Goal: Information Seeking & Learning: Learn about a topic

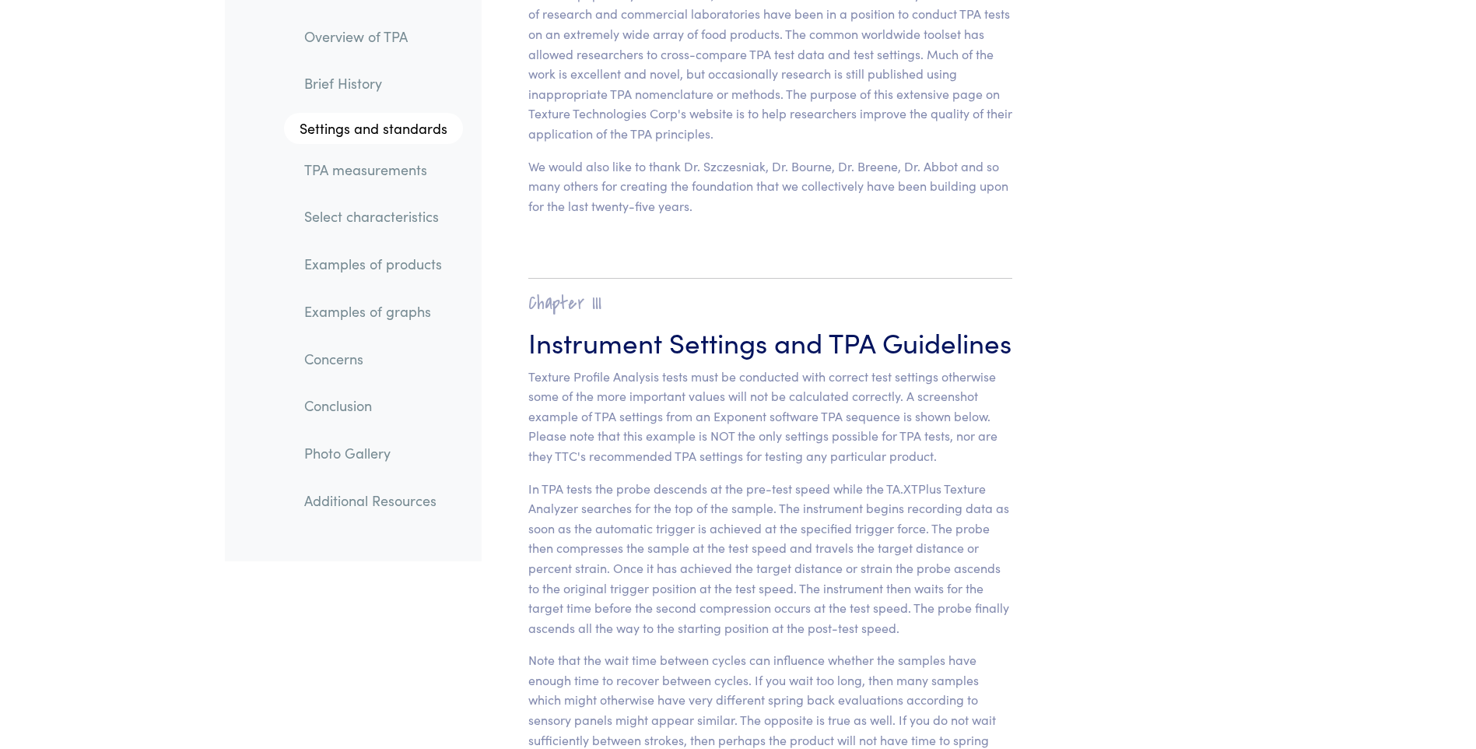
scroll to position [5758, 0]
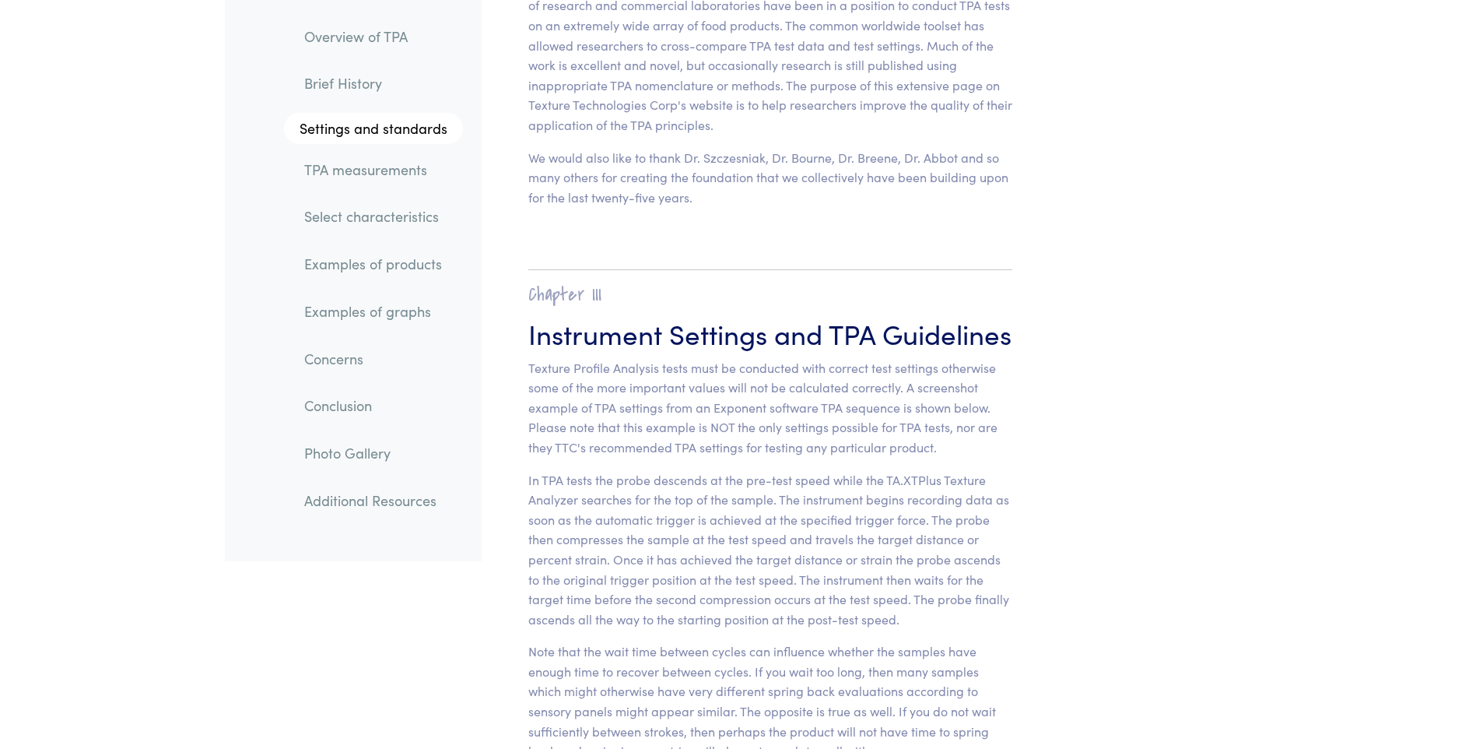
click at [378, 168] on link "TPA measurements" at bounding box center [377, 170] width 171 height 36
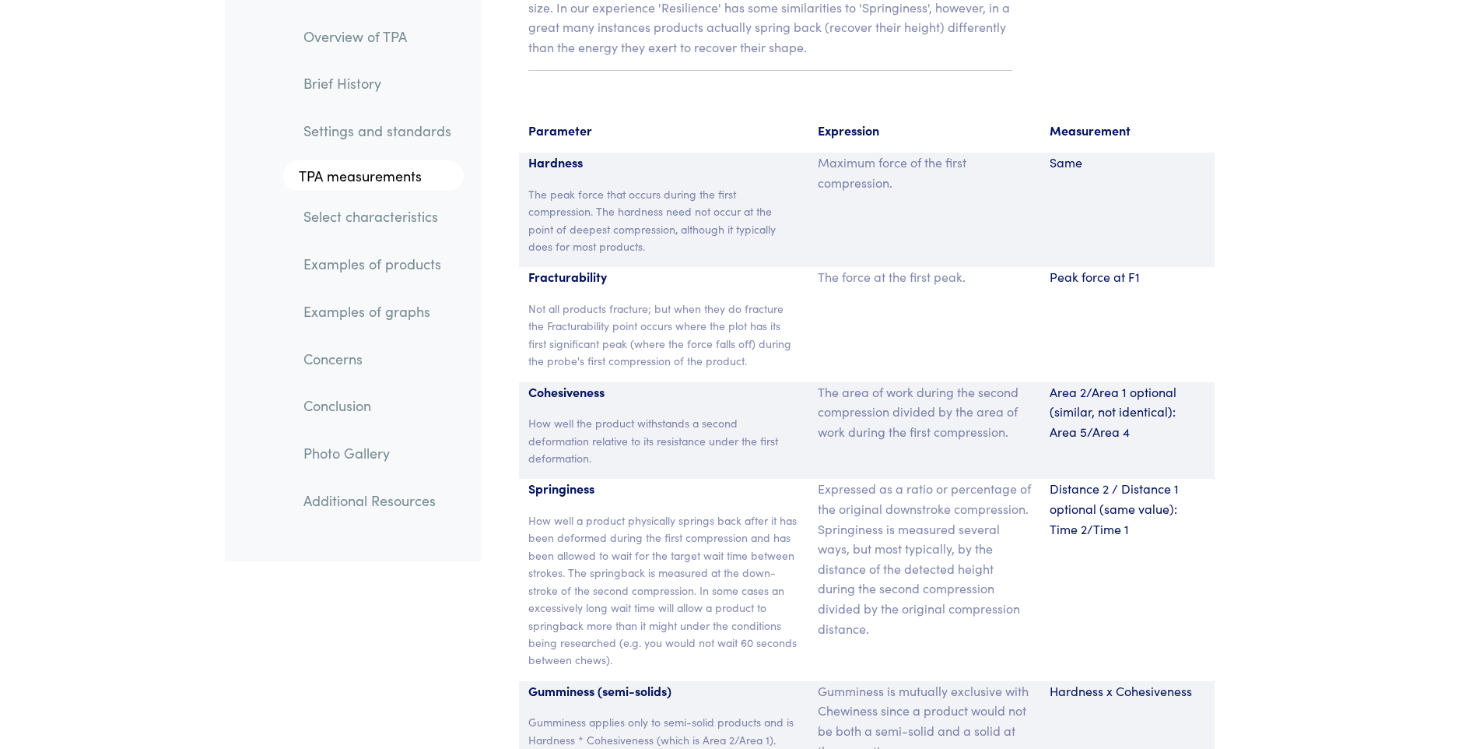
scroll to position [10141, 0]
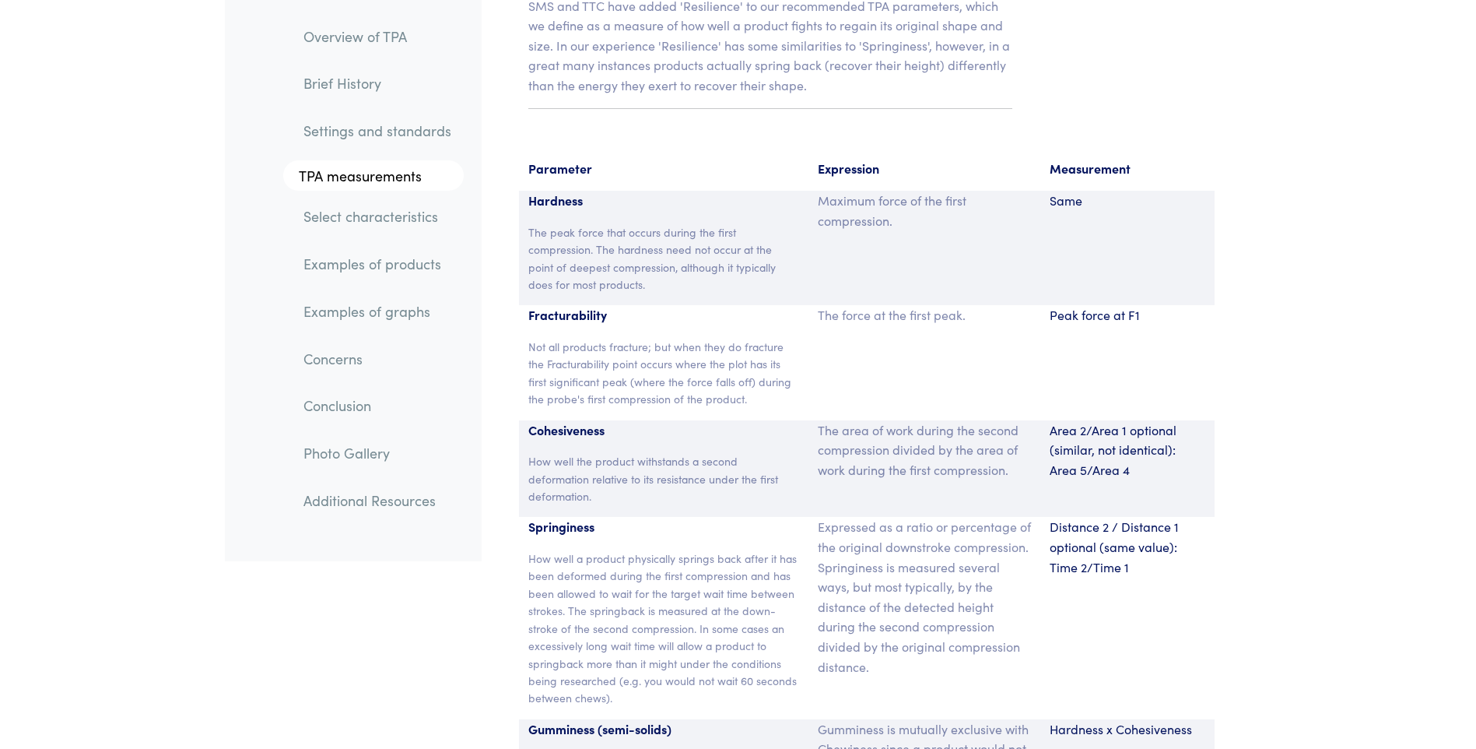
click at [420, 315] on link "Examples of graphs" at bounding box center [377, 311] width 173 height 36
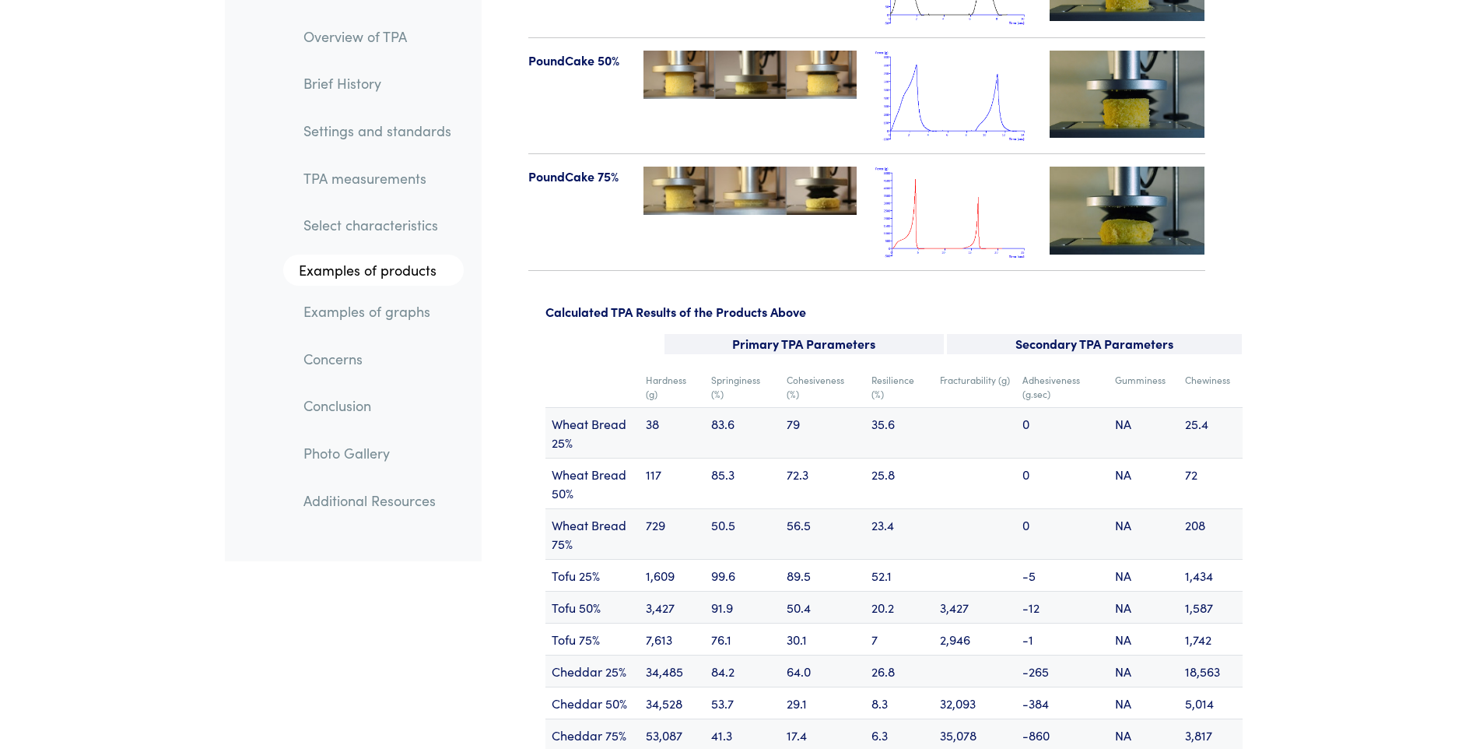
scroll to position [18457, 0]
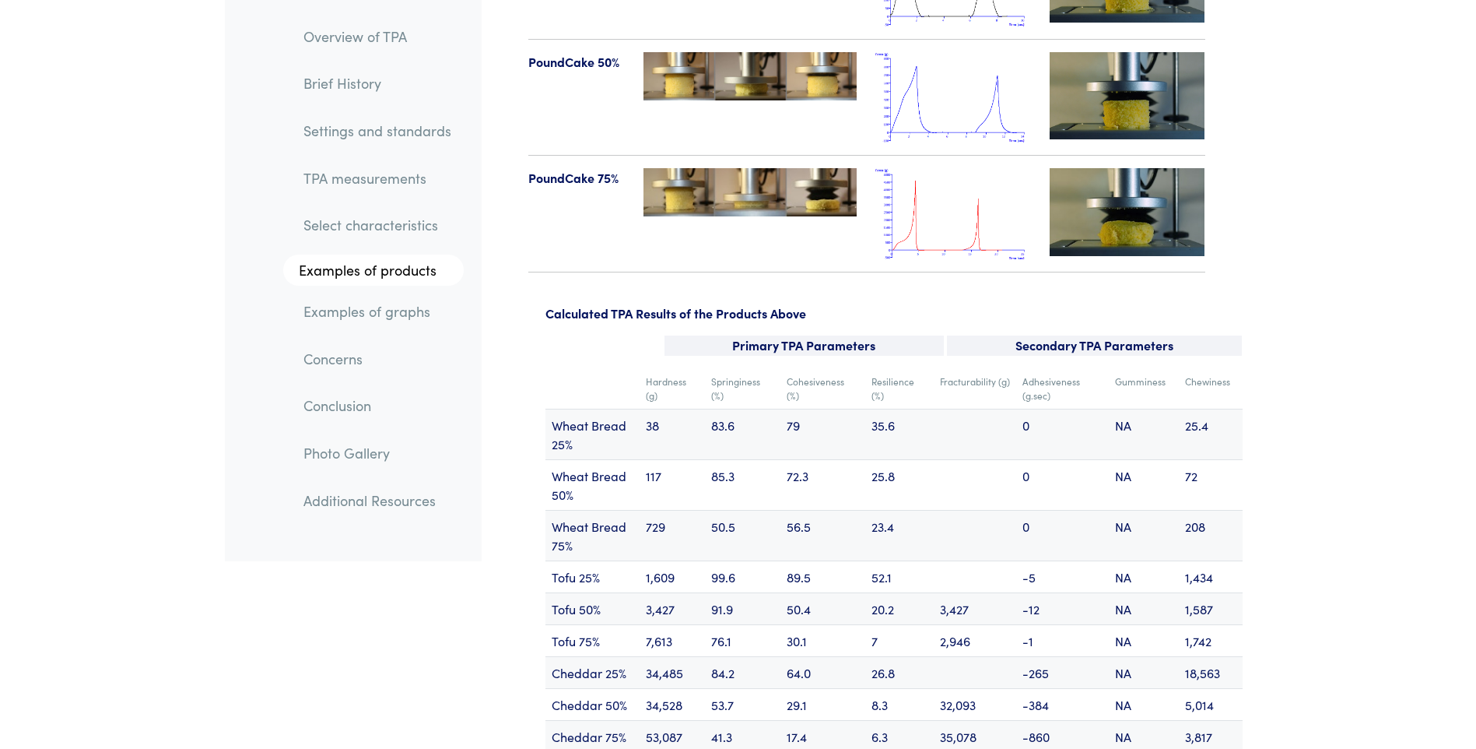
click at [657, 408] on td "38" at bounding box center [672, 433] width 65 height 51
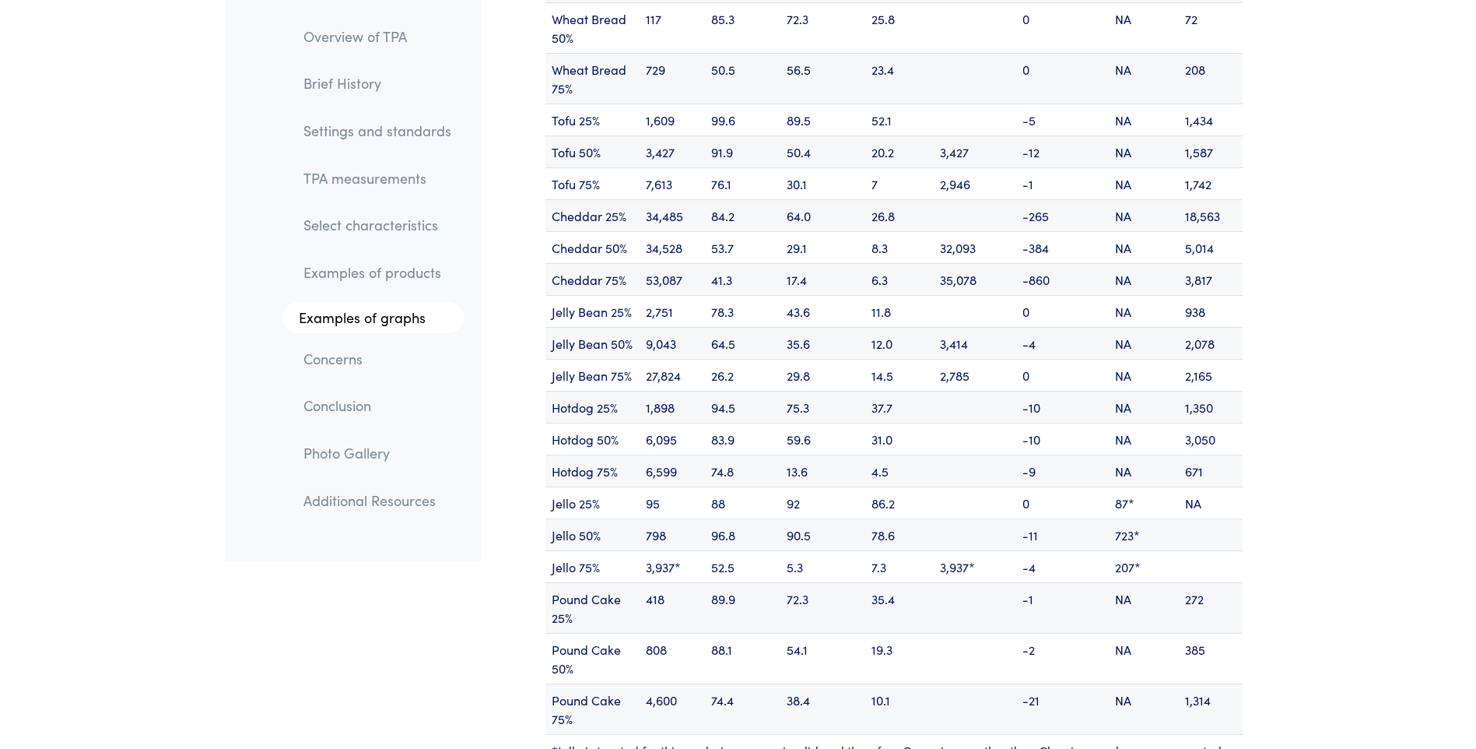
scroll to position [19002, 0]
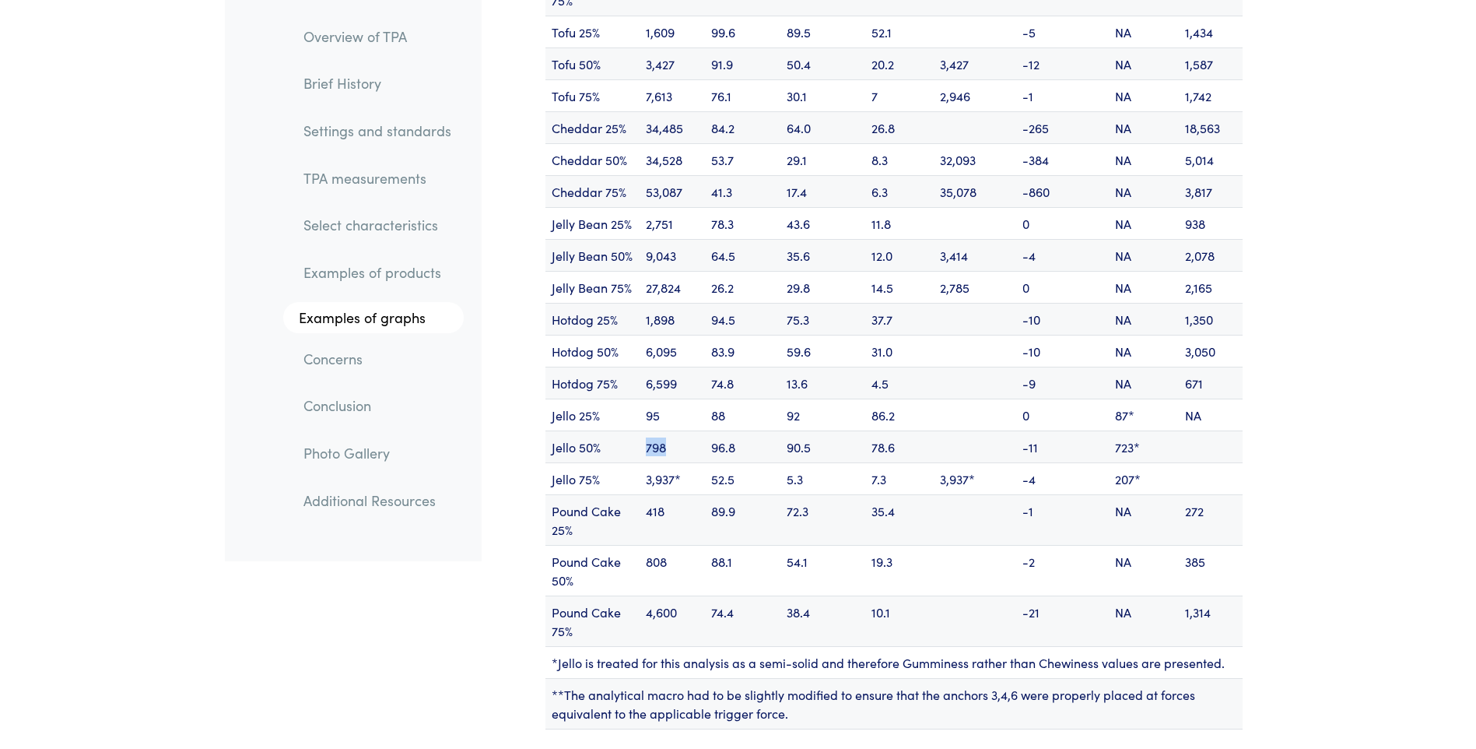
drag, startPoint x: 647, startPoint y: 407, endPoint x: 678, endPoint y: 408, distance: 31.2
click at [678, 430] on td "798" at bounding box center [672, 446] width 65 height 32
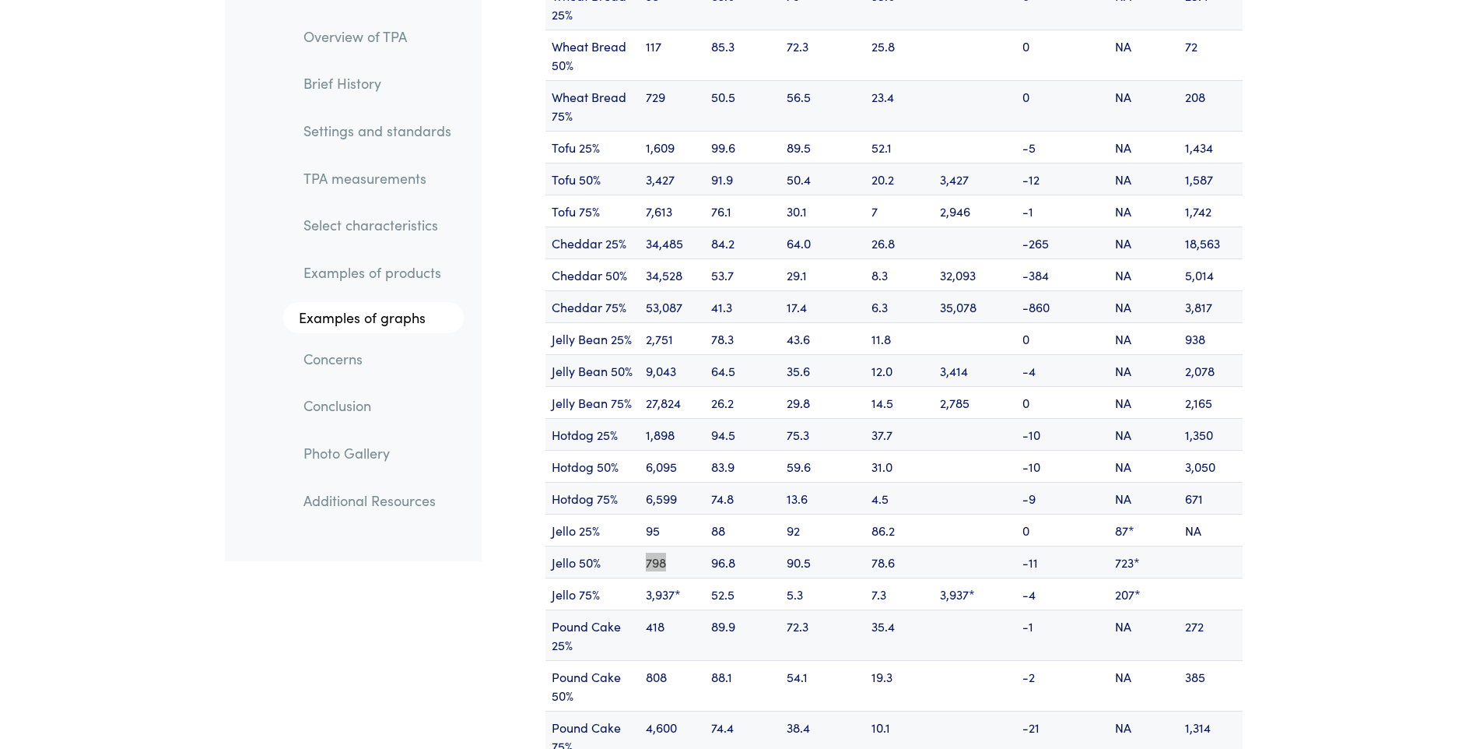
scroll to position [18924, 0]
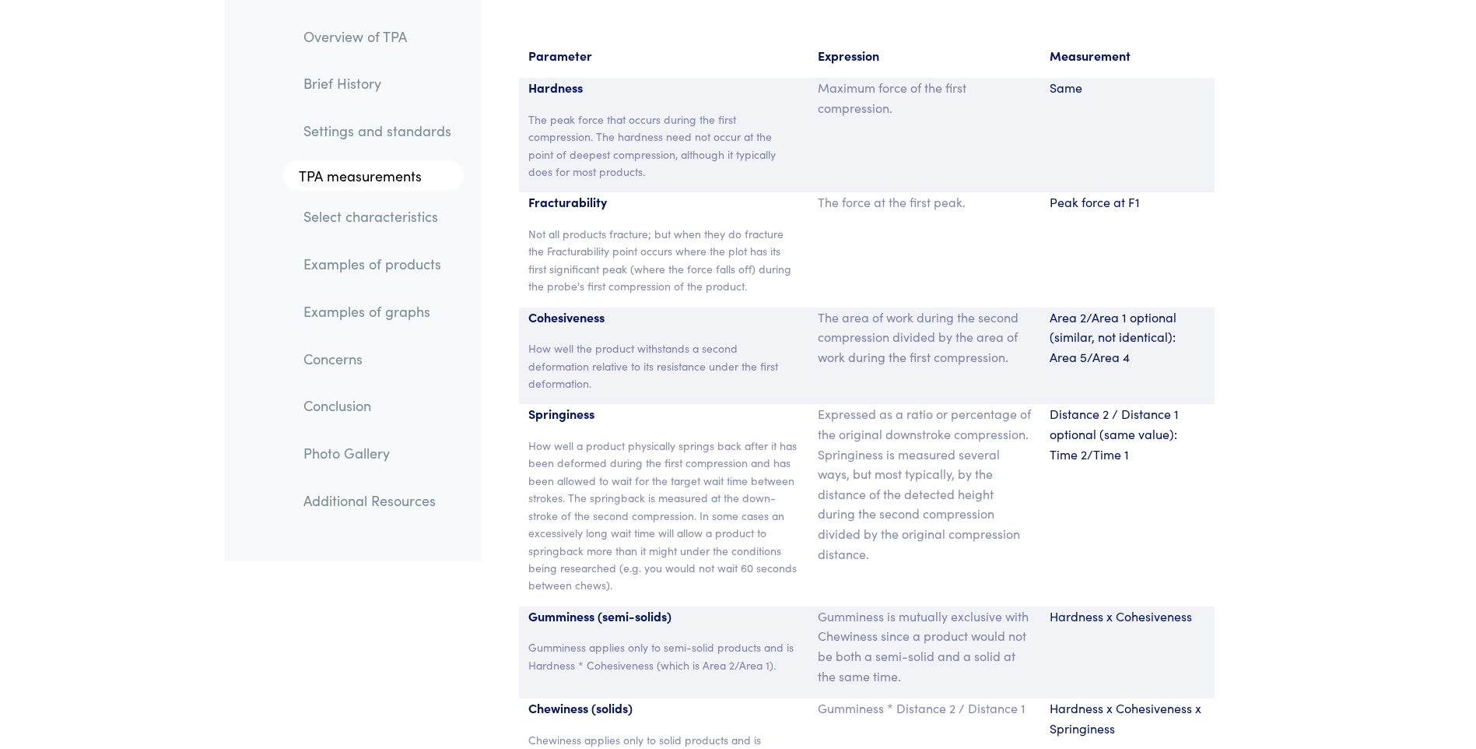
scroll to position [9752, 0]
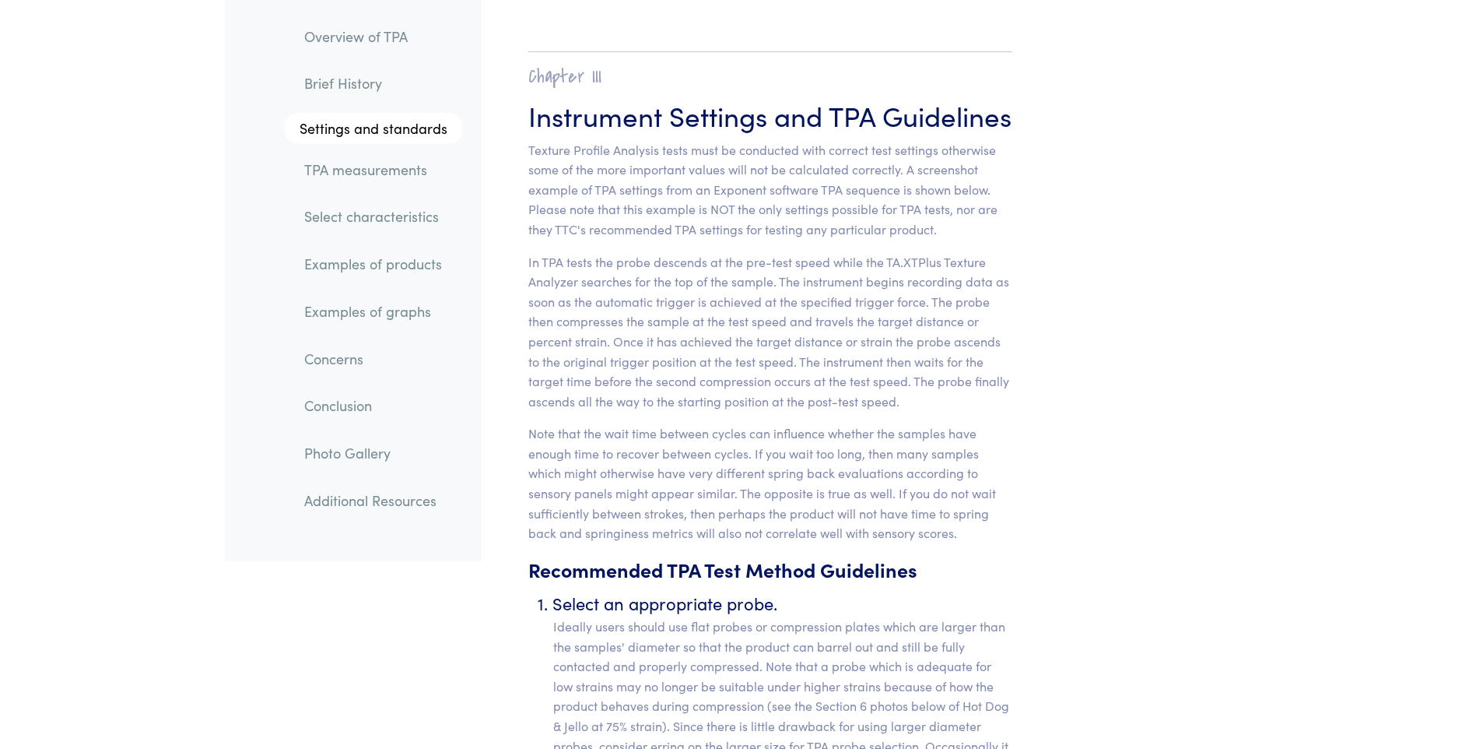
scroll to position [5758, 0]
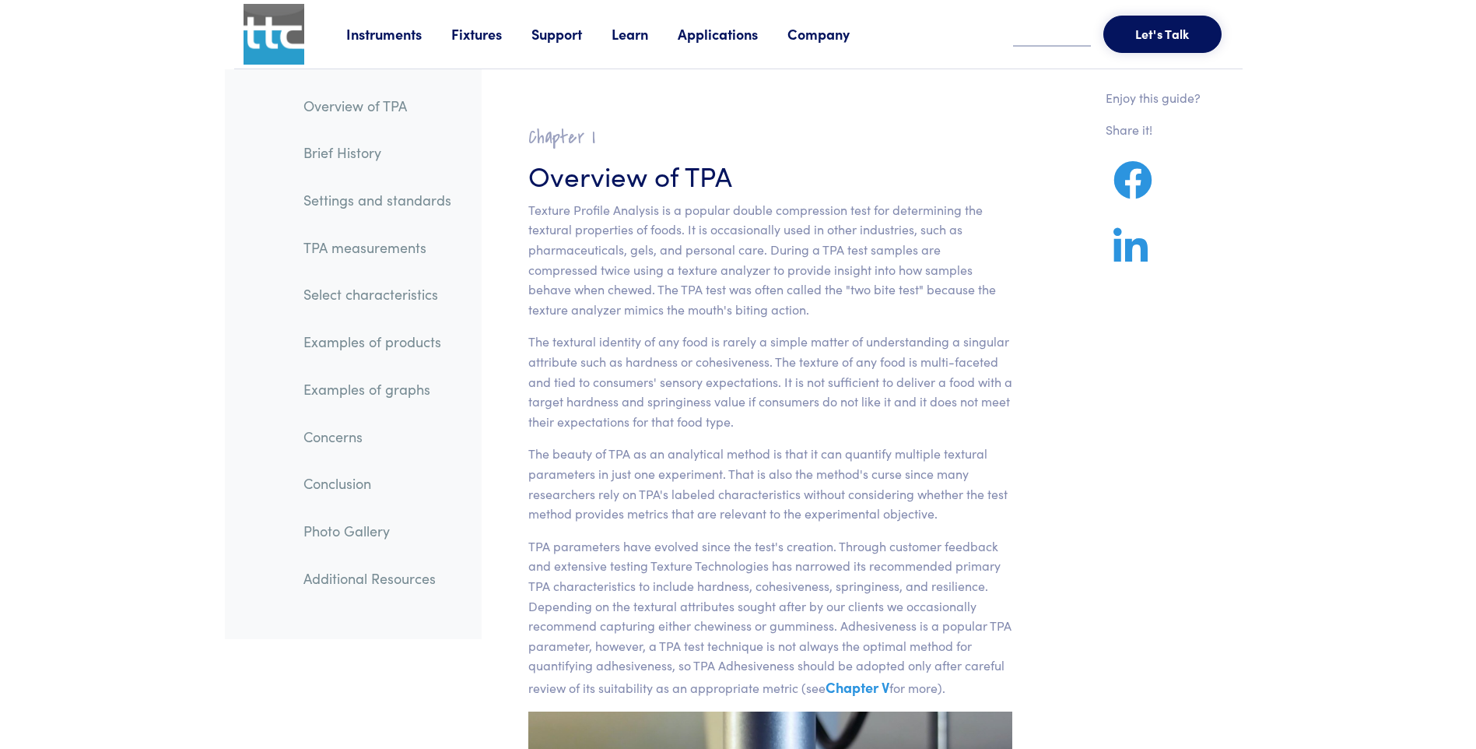
click at [410, 340] on link "Examples of products" at bounding box center [377, 342] width 173 height 36
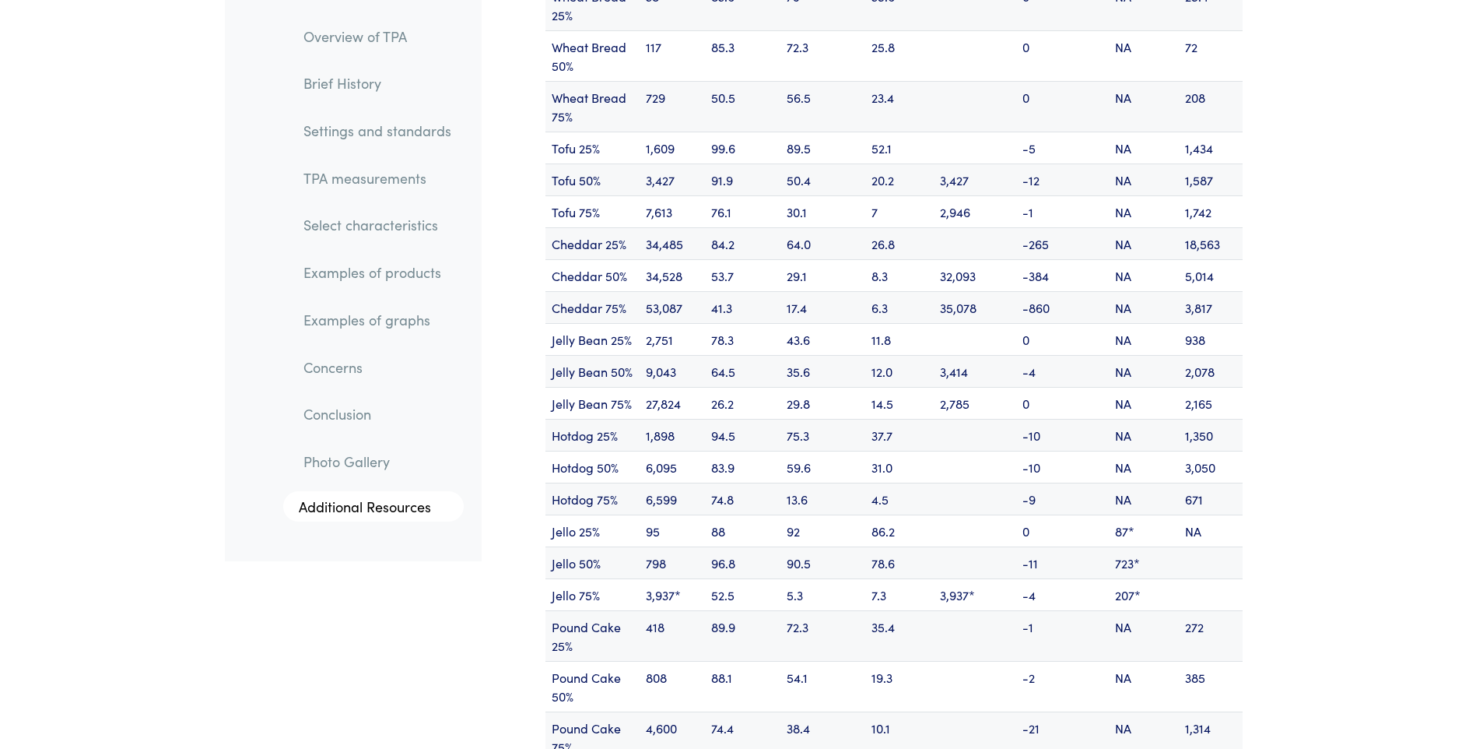
scroll to position [19004, 0]
